Goal: Navigation & Orientation: Find specific page/section

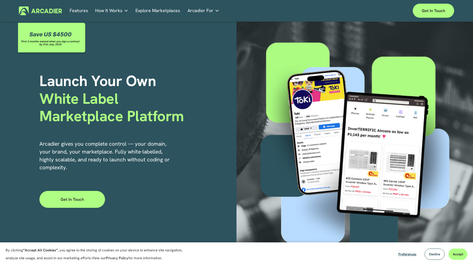
click at [120, 9] on span "How It Works" at bounding box center [108, 11] width 27 height 8
click at [157, 7] on link "Explore Marketplaces" at bounding box center [157, 10] width 45 height 9
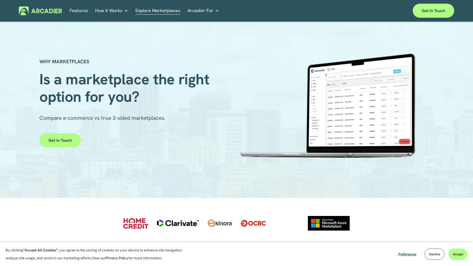
click at [148, 12] on link "Explore Marketplaces" at bounding box center [157, 10] width 45 height 9
click at [0, 0] on link "Automotive Associations We power automotive association member services seamles…" at bounding box center [0, 0] width 0 height 0
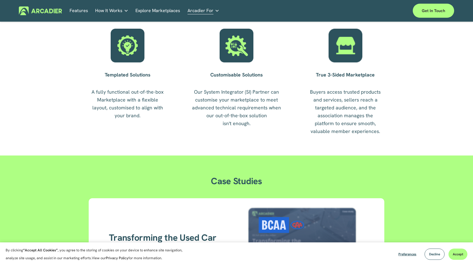
scroll to position [674, 0]
